Goal: Navigation & Orientation: Understand site structure

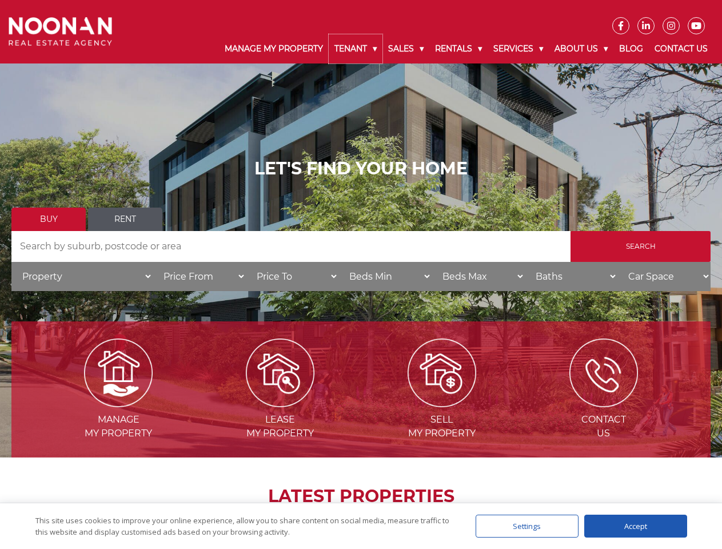
click at [356, 49] on link "Tenant" at bounding box center [356, 48] width 54 height 29
click at [407, 49] on link "Sales" at bounding box center [406, 48] width 47 height 29
click at [459, 49] on link "Rentals" at bounding box center [459, 48] width 58 height 29
click at [520, 49] on link "Services" at bounding box center [518, 48] width 61 height 29
click at [583, 49] on link "About Us" at bounding box center [581, 48] width 65 height 29
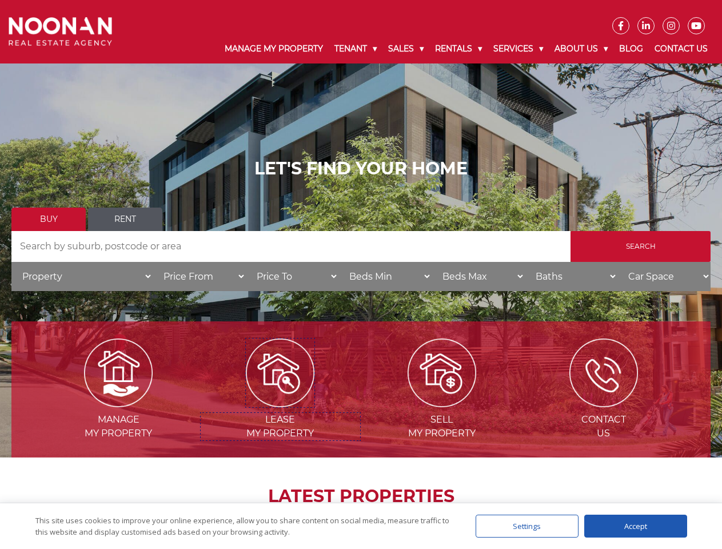
click at [280, 403] on img at bounding box center [280, 373] width 69 height 69
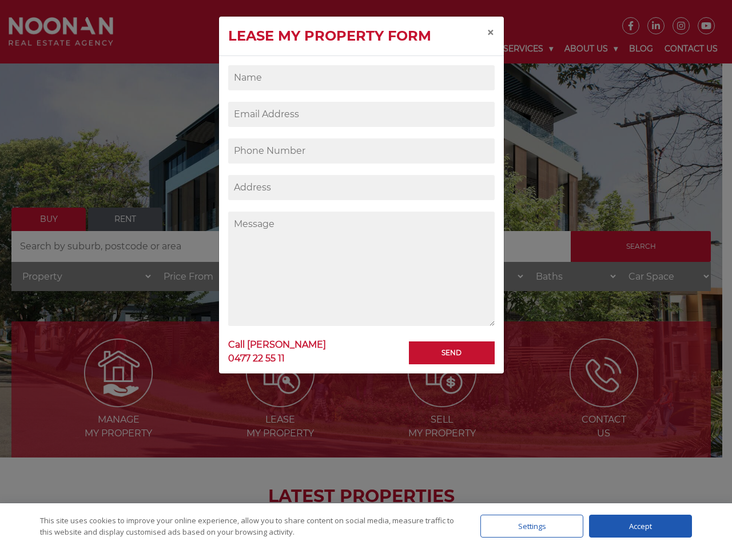
click at [527, 526] on div "Settings" at bounding box center [531, 526] width 103 height 23
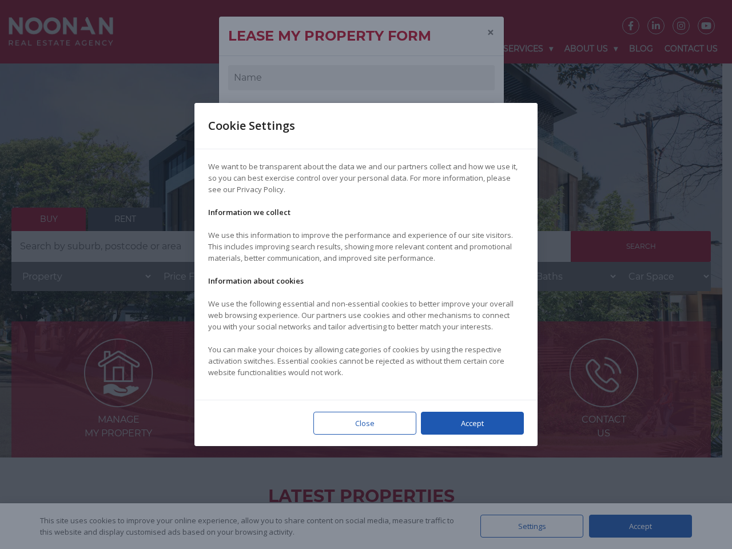
click at [636, 526] on div at bounding box center [366, 274] width 732 height 549
